Goal: Find specific page/section: Find specific page/section

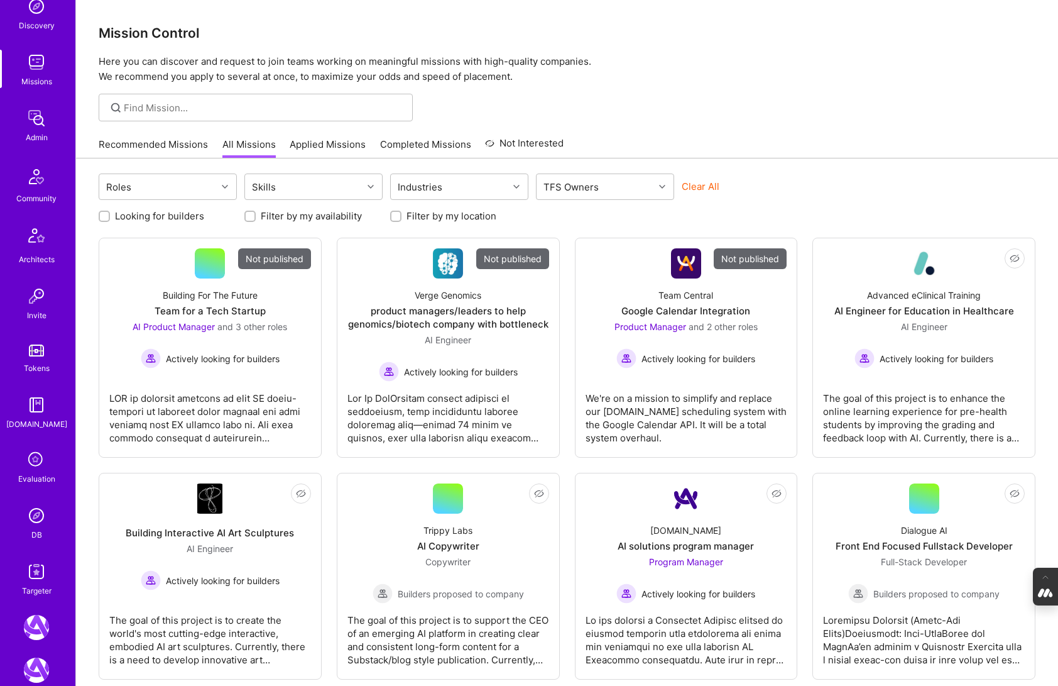
scroll to position [143, 0]
click at [38, 514] on img at bounding box center [36, 510] width 25 height 25
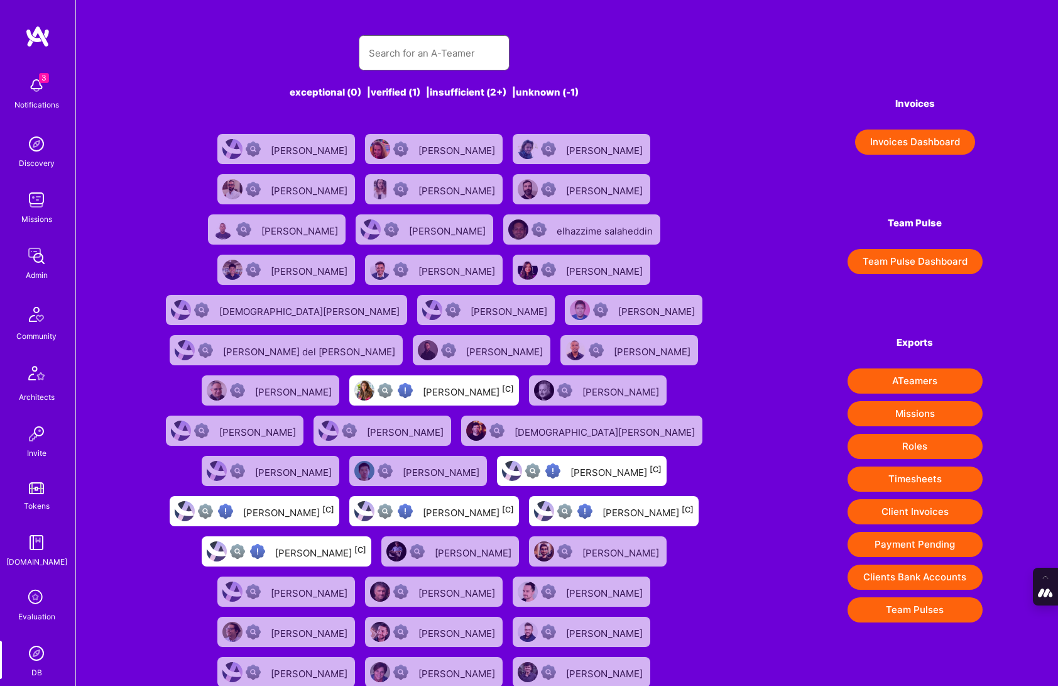
click at [422, 46] on input "text" at bounding box center [434, 53] width 131 height 32
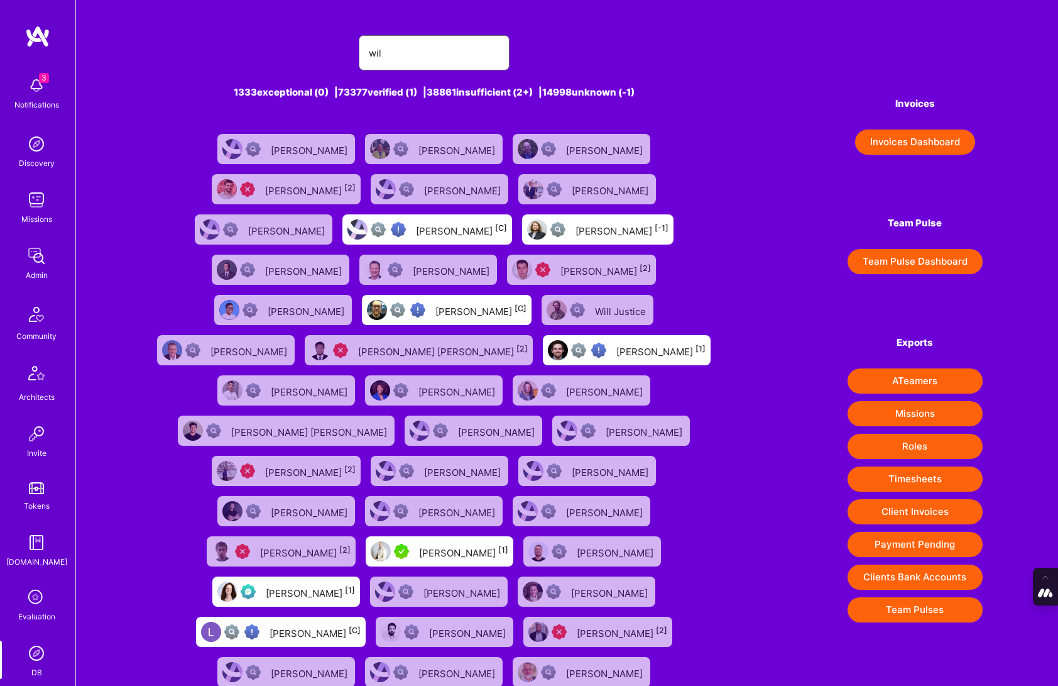
type input "wil schmor"
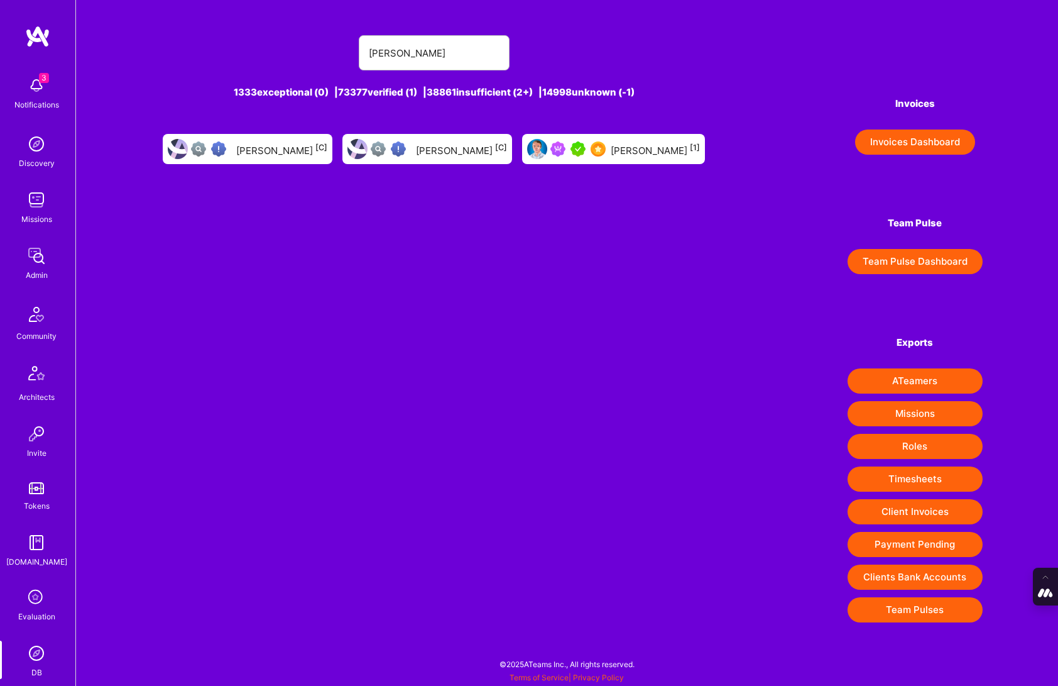
click at [594, 145] on div "Wil Schmor [1]" at bounding box center [613, 149] width 183 height 30
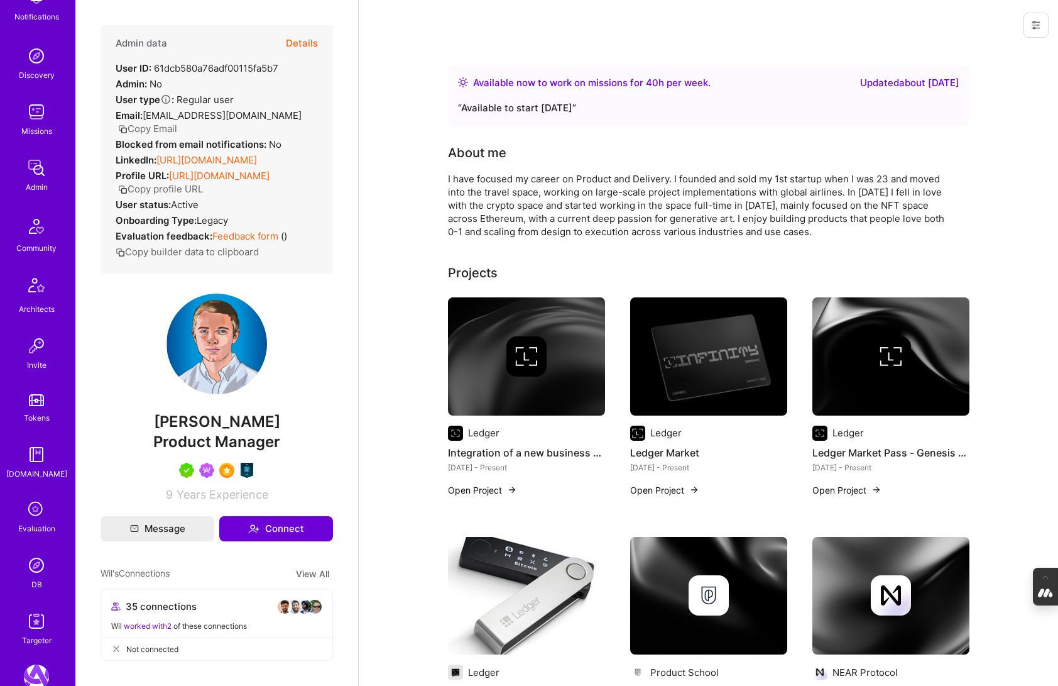
scroll to position [89, 0]
click at [37, 566] on img at bounding box center [36, 563] width 25 height 25
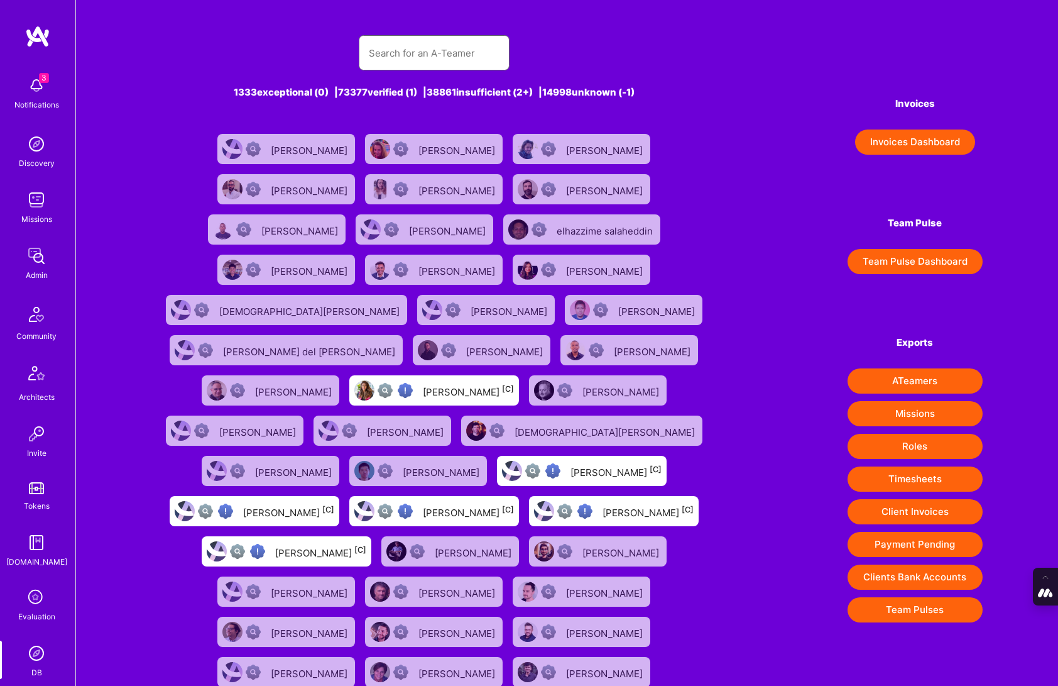
click at [385, 60] on input "text" at bounding box center [434, 53] width 131 height 32
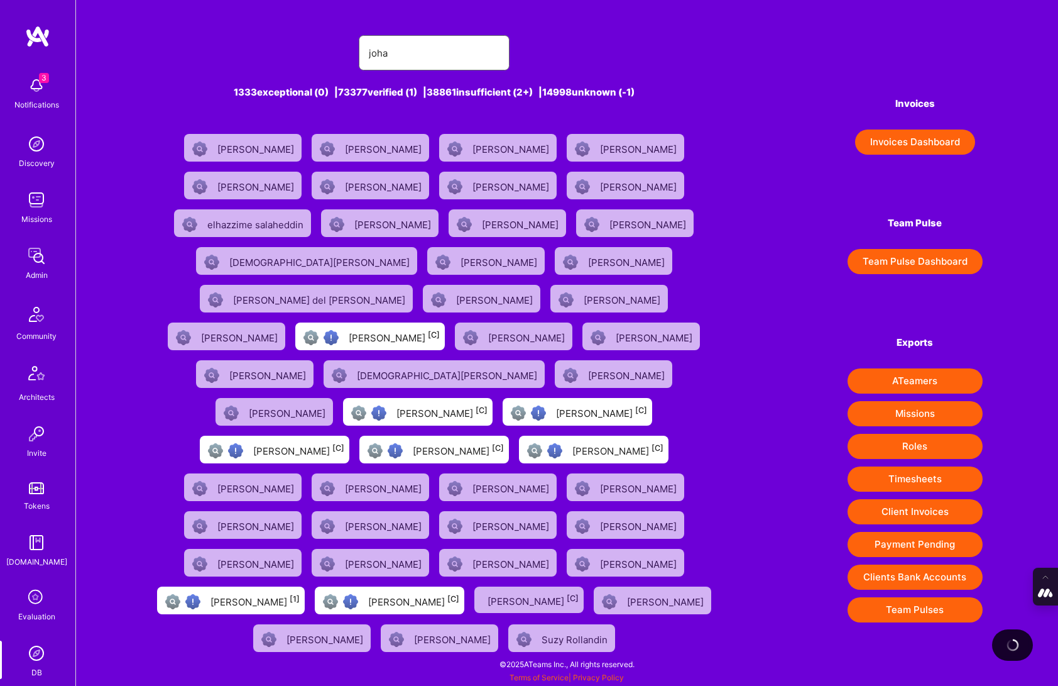
type input "Johan Walhout"
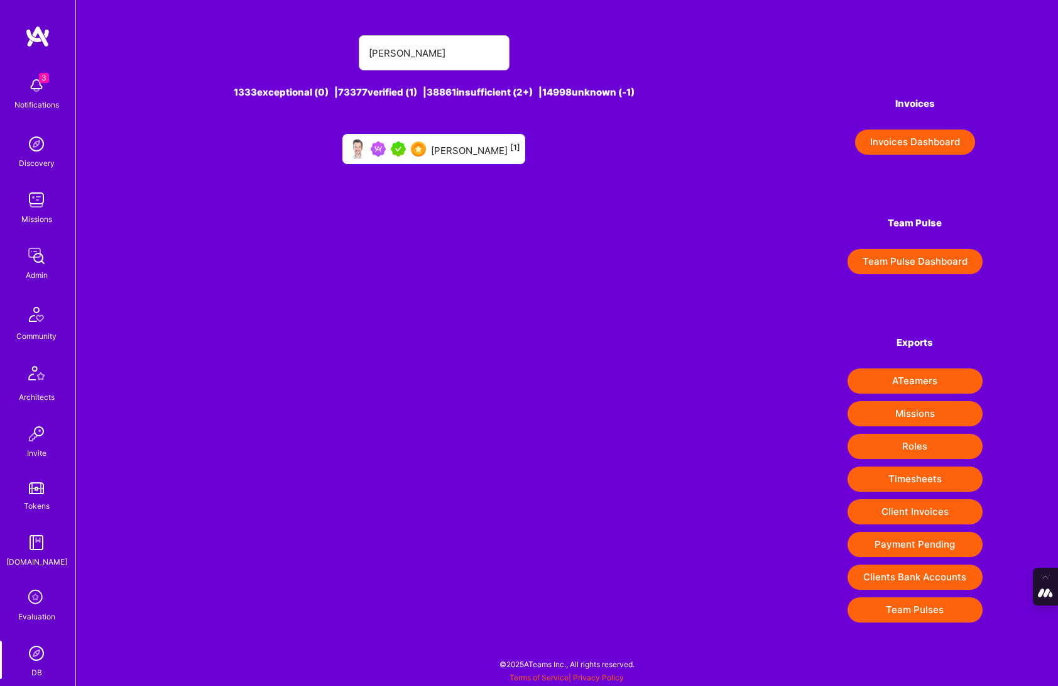
click at [458, 156] on div "Johan Walhout [1]" at bounding box center [475, 149] width 89 height 16
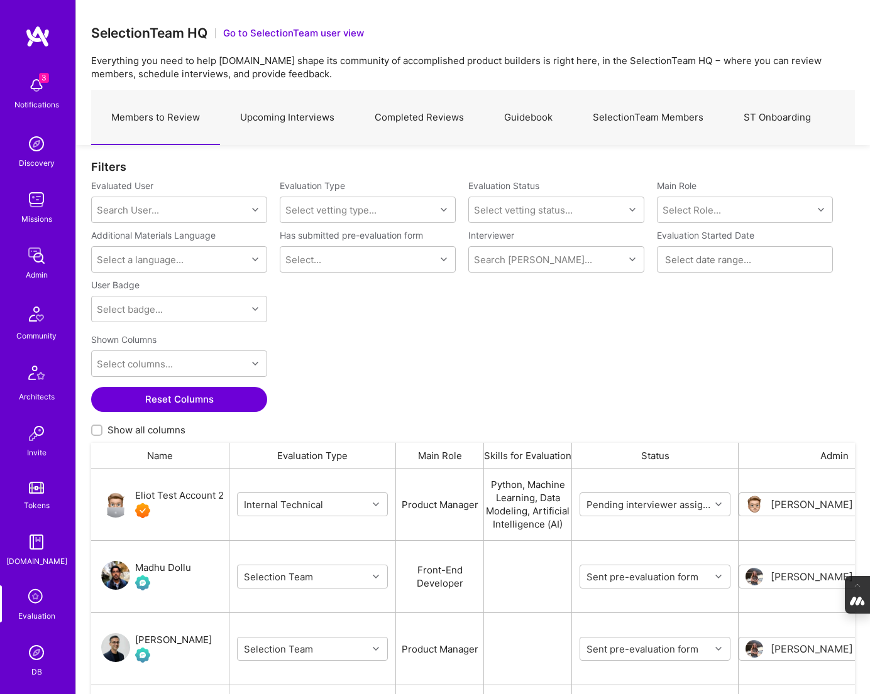
scroll to position [562, 764]
